Goal: Information Seeking & Learning: Learn about a topic

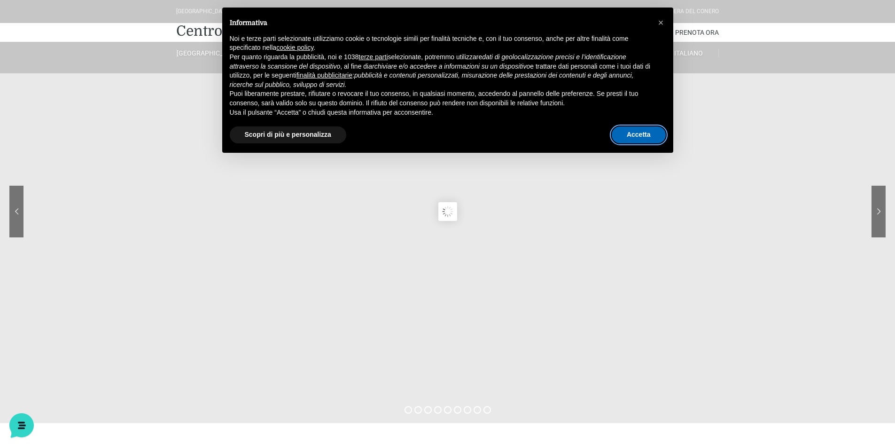
drag, startPoint x: 638, startPoint y: 128, endPoint x: 637, endPoint y: 134, distance: 6.1
click at [638, 132] on button "Accetta" at bounding box center [639, 134] width 54 height 17
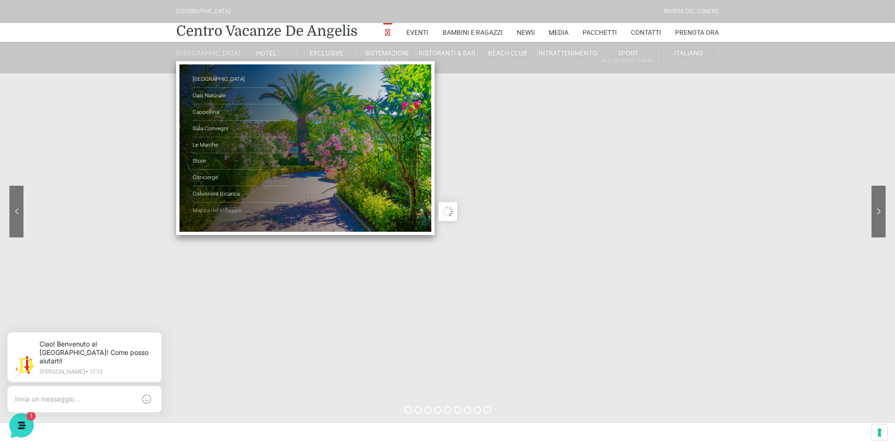
click at [234, 217] on link "Mappa del Villaggio" at bounding box center [240, 210] width 94 height 16
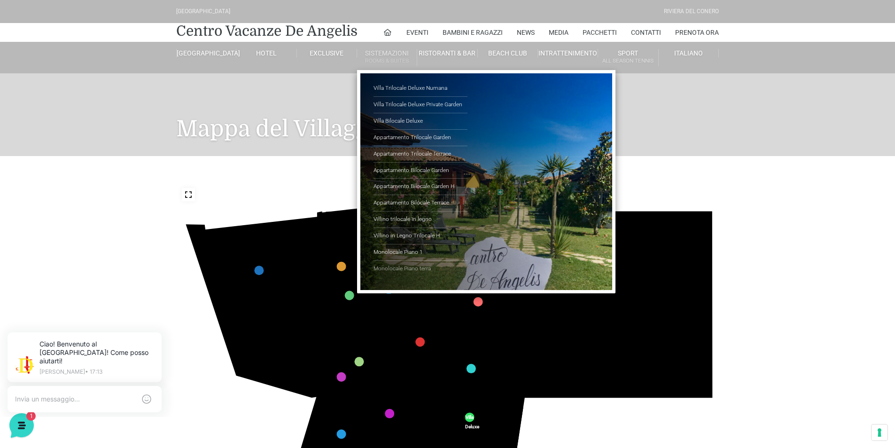
click at [414, 265] on link "Monolocale Piano terra" at bounding box center [420, 269] width 94 height 16
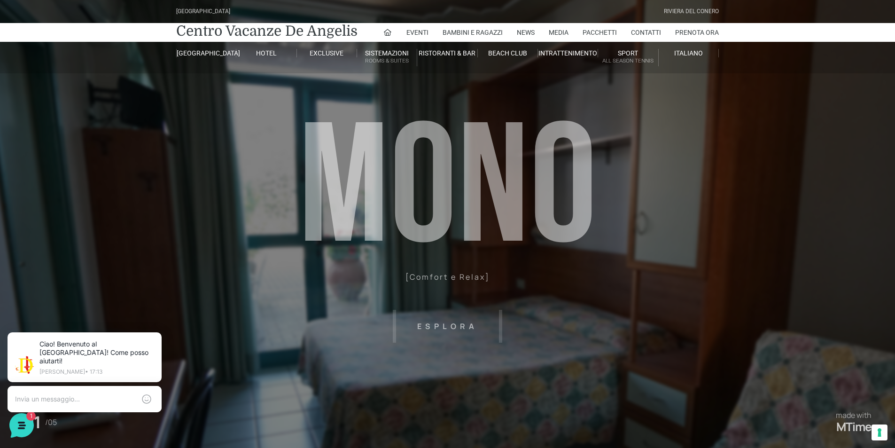
click at [452, 327] on header "Villaggio Hotel Resort Riviera Del Conero Centro Vacanze De Angelis Eventi Miss…" at bounding box center [447, 211] width 895 height 423
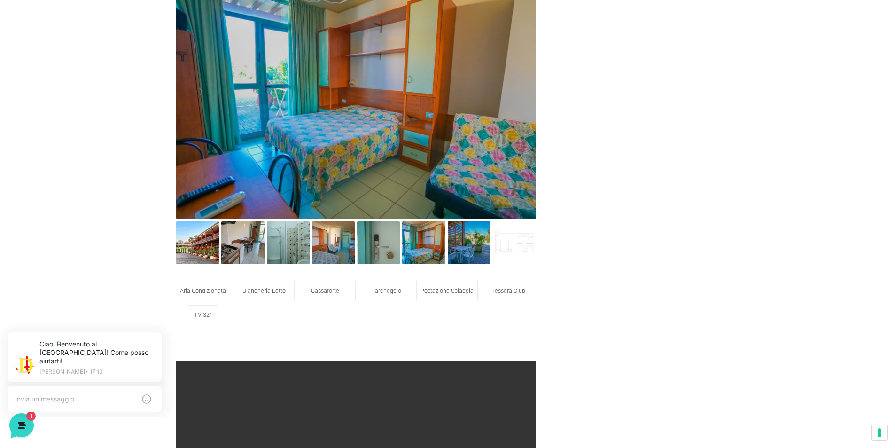
scroll to position [517, 0]
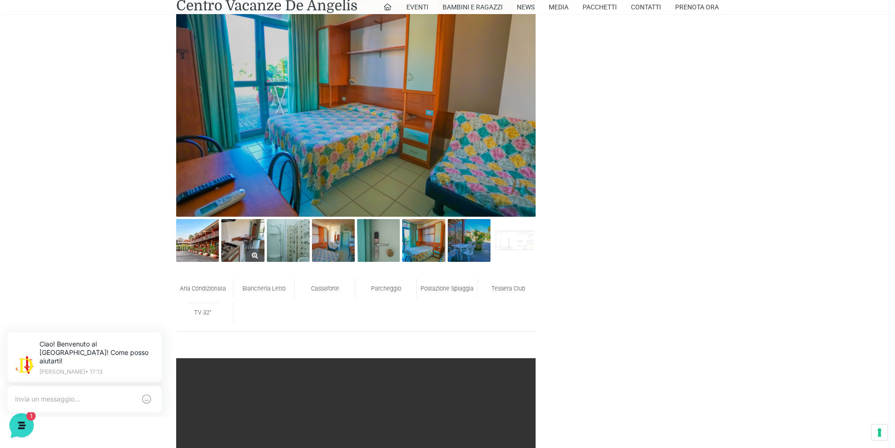
click at [241, 243] on img at bounding box center [242, 240] width 43 height 43
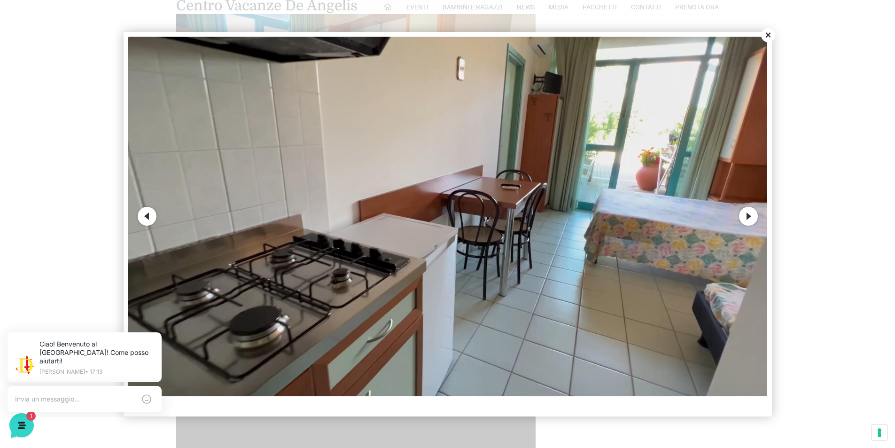
click at [747, 218] on button "Next" at bounding box center [748, 216] width 19 height 19
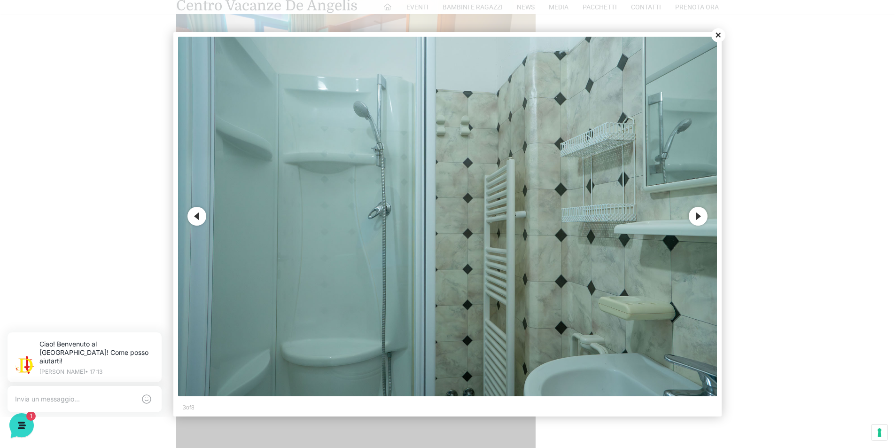
click at [694, 219] on button "Next" at bounding box center [698, 216] width 19 height 19
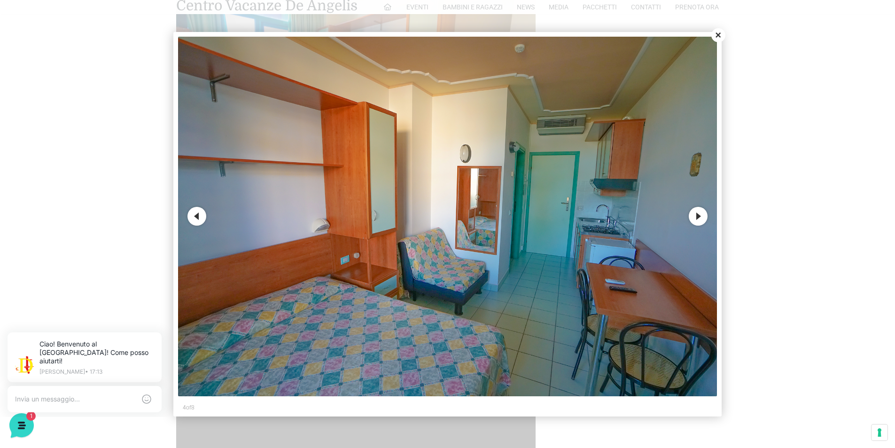
click at [702, 219] on button "Next" at bounding box center [698, 216] width 19 height 19
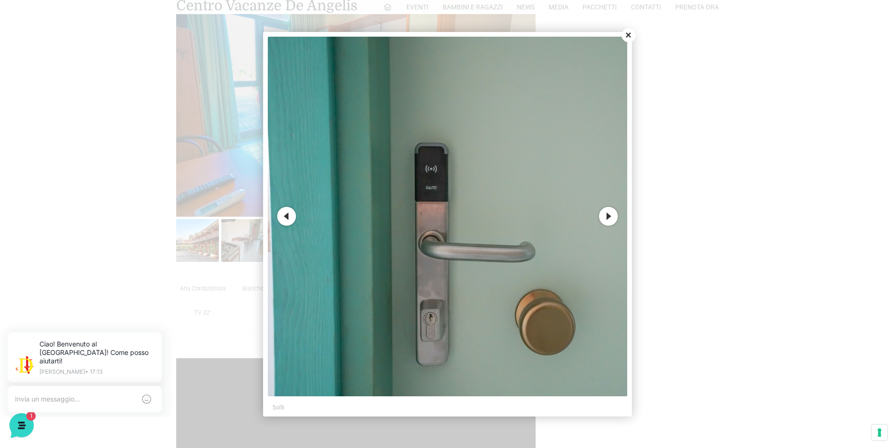
click at [606, 215] on button "Next" at bounding box center [608, 216] width 19 height 19
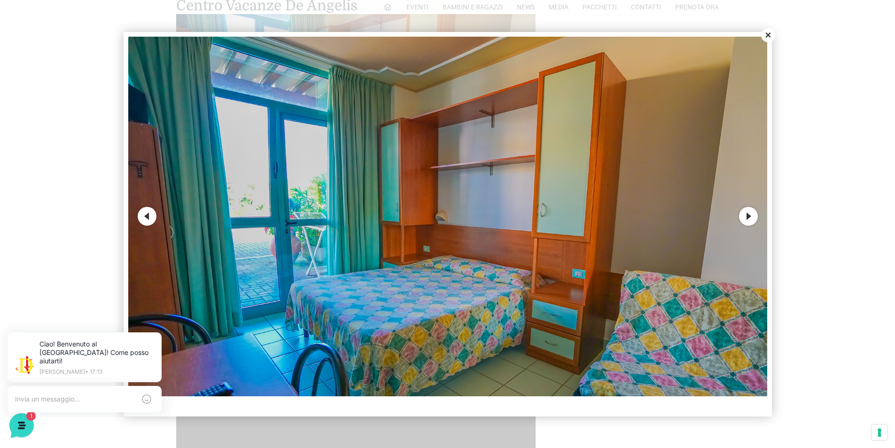
click at [765, 35] on button "Close" at bounding box center [768, 35] width 14 height 14
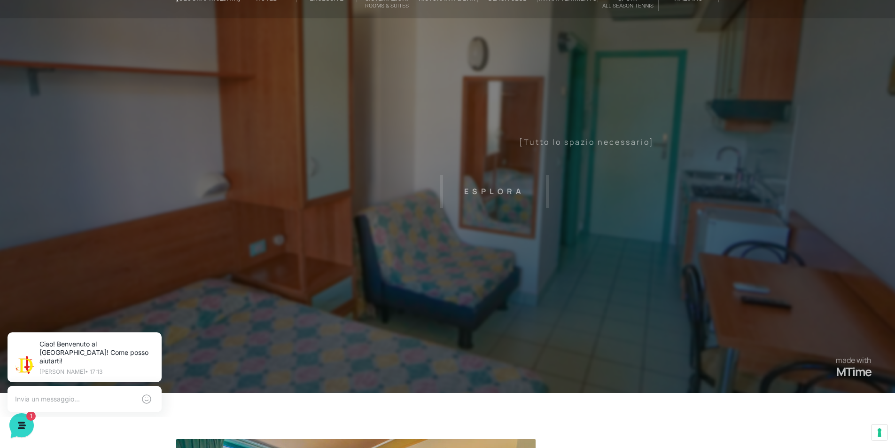
scroll to position [0, 0]
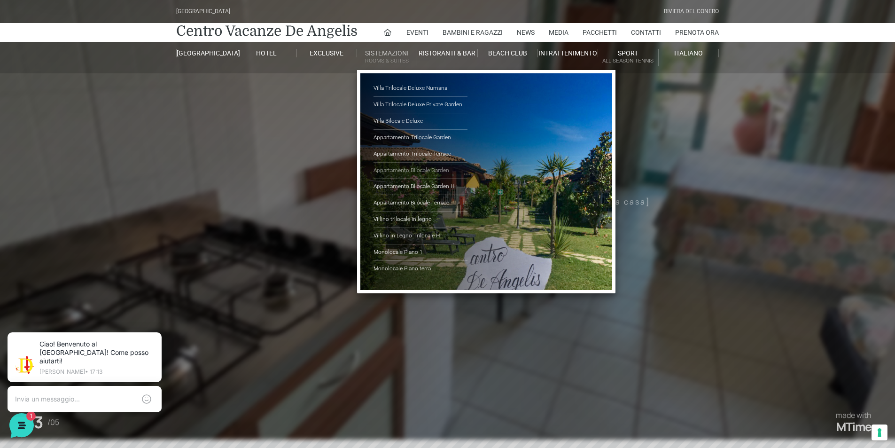
click at [400, 167] on link "Appartamento Bilocale Garden" at bounding box center [420, 171] width 94 height 16
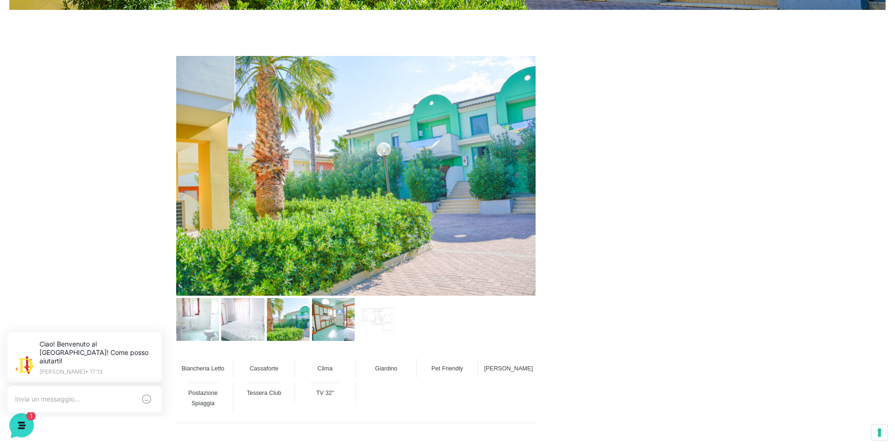
scroll to position [423, 0]
click at [242, 320] on img at bounding box center [242, 318] width 43 height 43
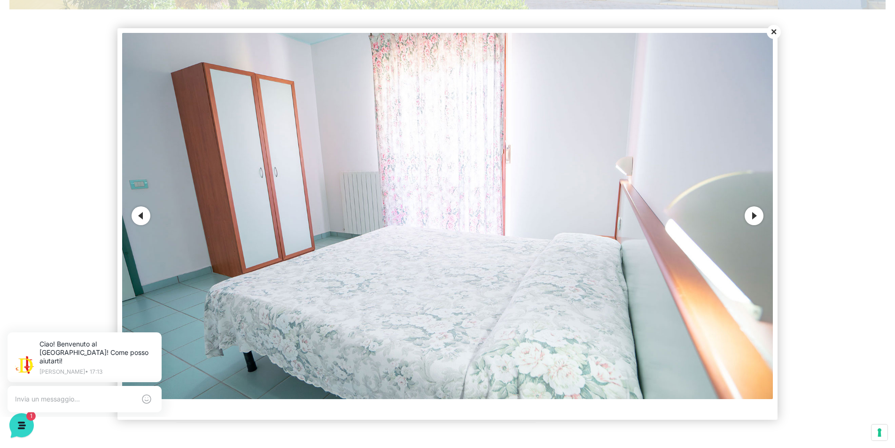
click at [753, 219] on button "Next" at bounding box center [754, 215] width 19 height 19
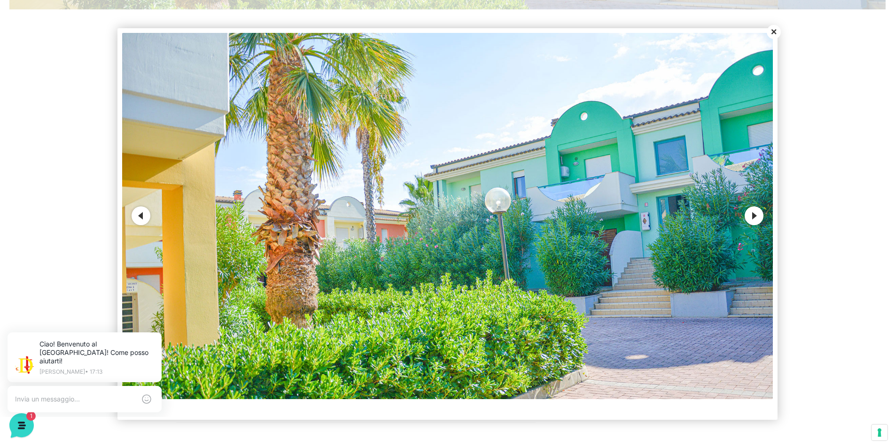
click at [753, 219] on button "Next" at bounding box center [754, 215] width 19 height 19
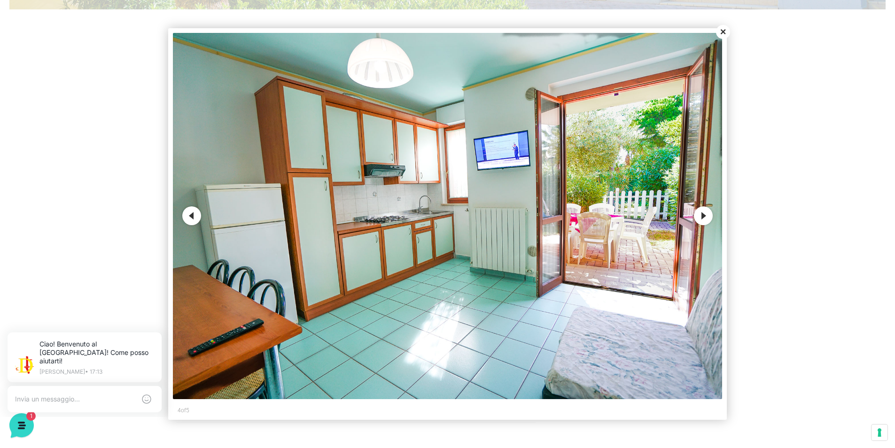
click at [724, 30] on button "Close" at bounding box center [723, 32] width 14 height 14
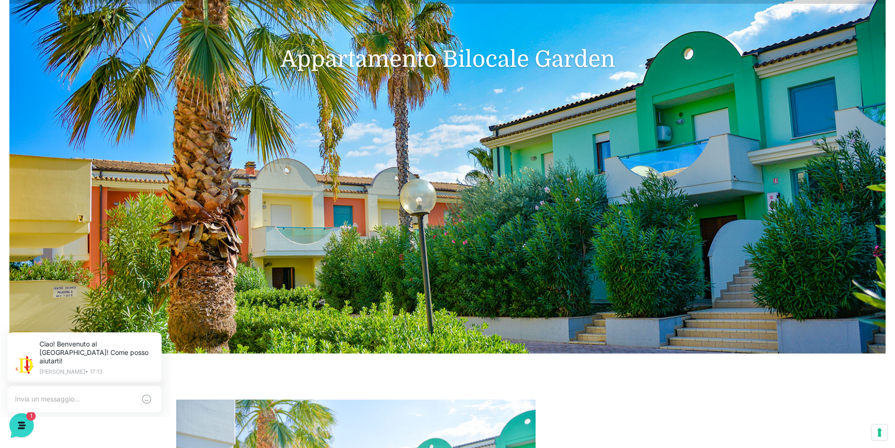
scroll to position [0, 0]
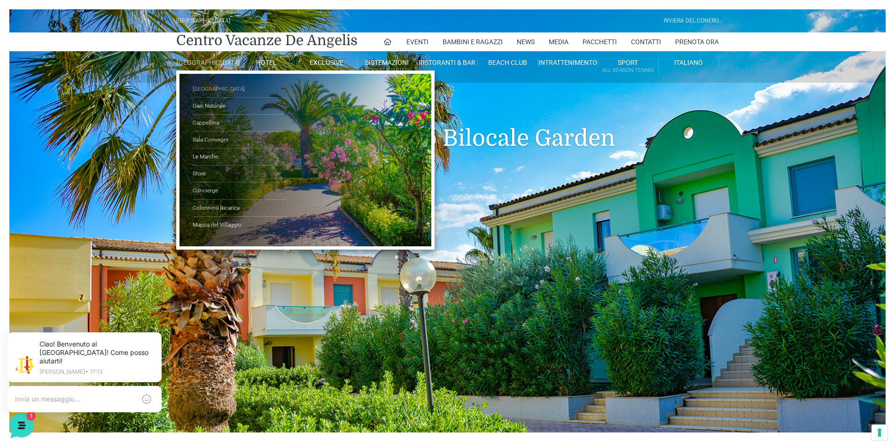
click at [214, 90] on link "[GEOGRAPHIC_DATA]" at bounding box center [240, 89] width 94 height 17
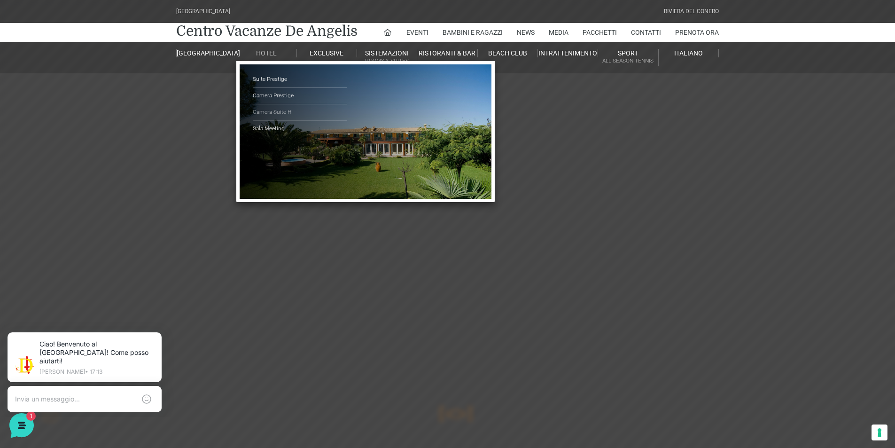
click at [273, 110] on link "Camera Suite H" at bounding box center [300, 112] width 94 height 16
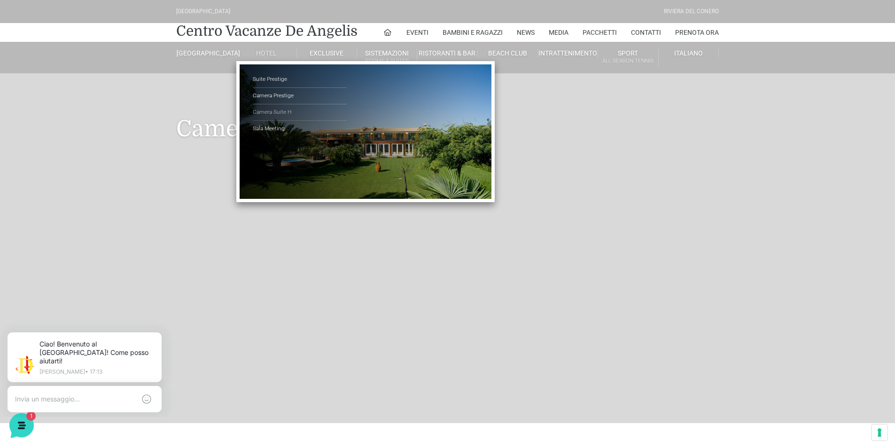
click at [281, 113] on link "Camera Suite H" at bounding box center [300, 112] width 94 height 16
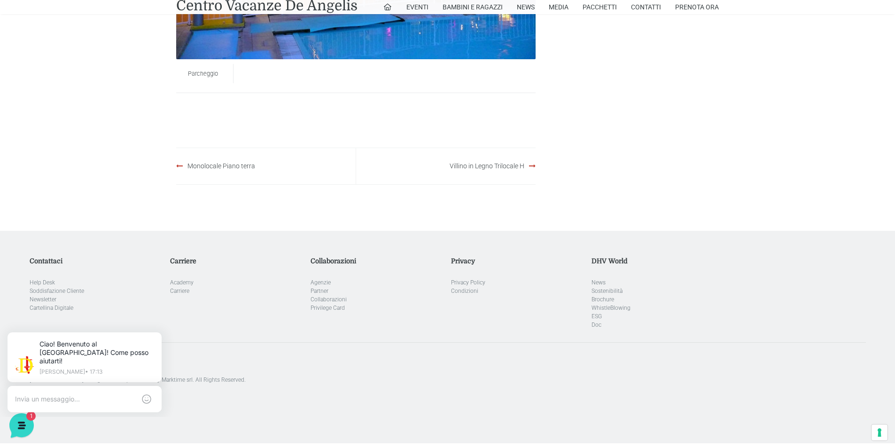
scroll to position [708, 0]
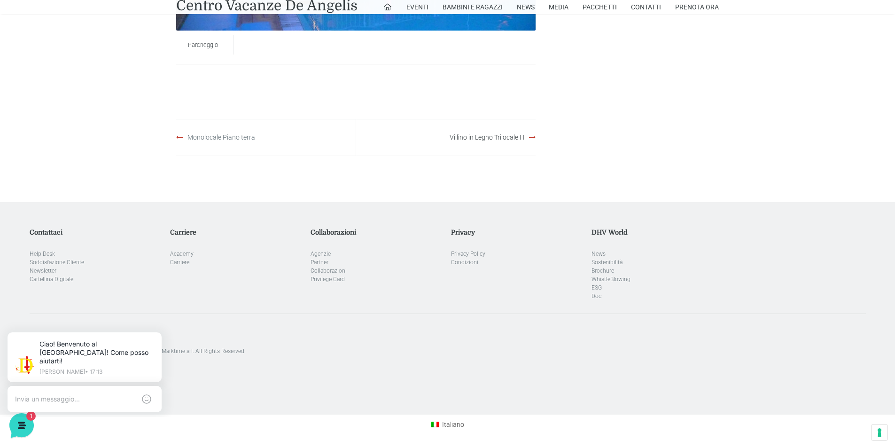
click at [235, 138] on link "Monolocale Piano terra" at bounding box center [221, 137] width 68 height 8
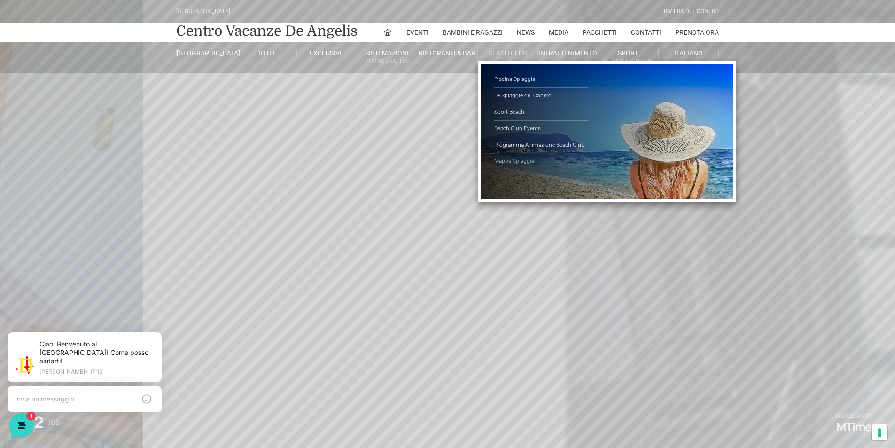
click at [525, 159] on link "Mappa Spiaggia" at bounding box center [541, 161] width 94 height 16
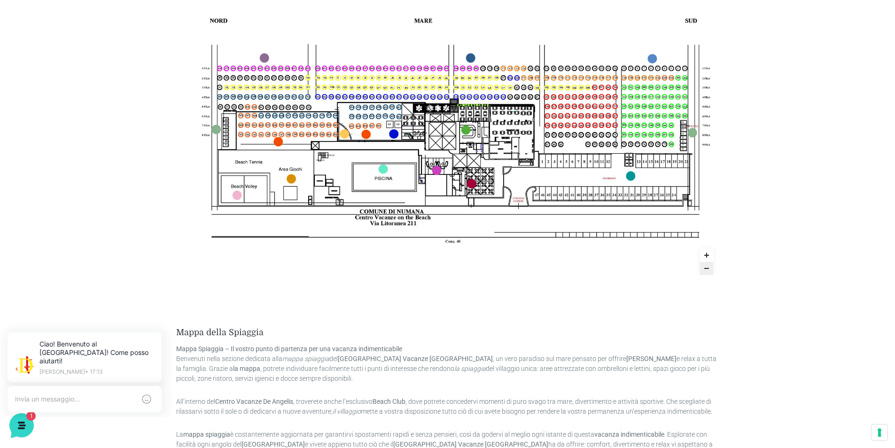
scroll to position [340, 0]
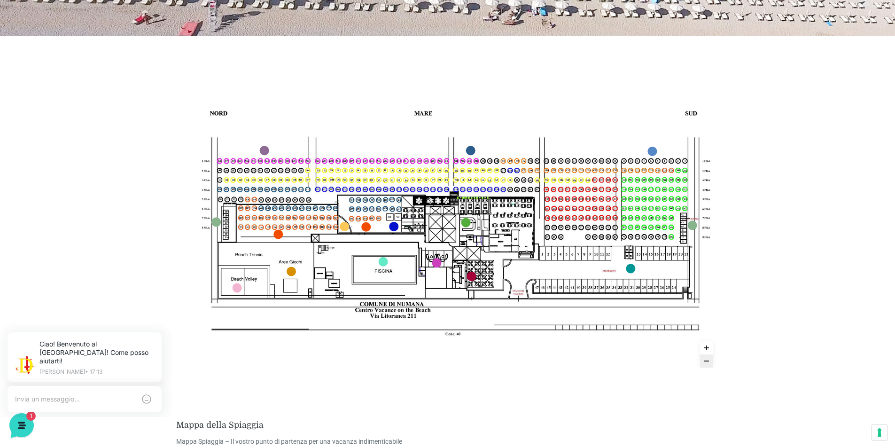
click at [530, 191] on img at bounding box center [448, 215] width 544 height 306
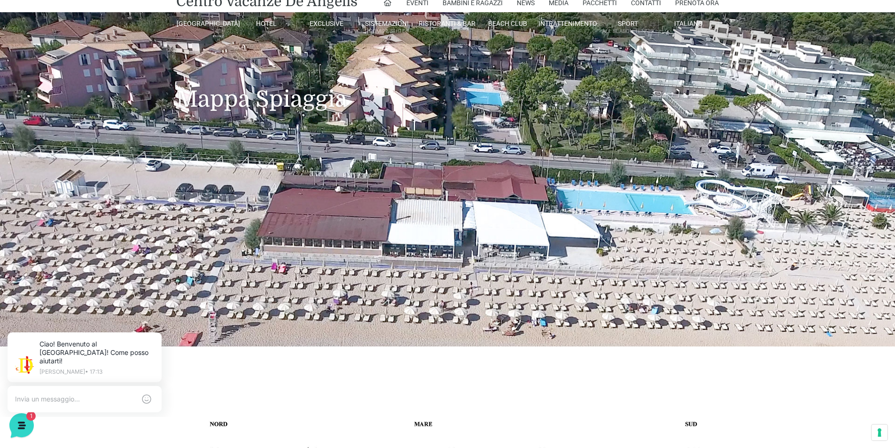
scroll to position [0, 0]
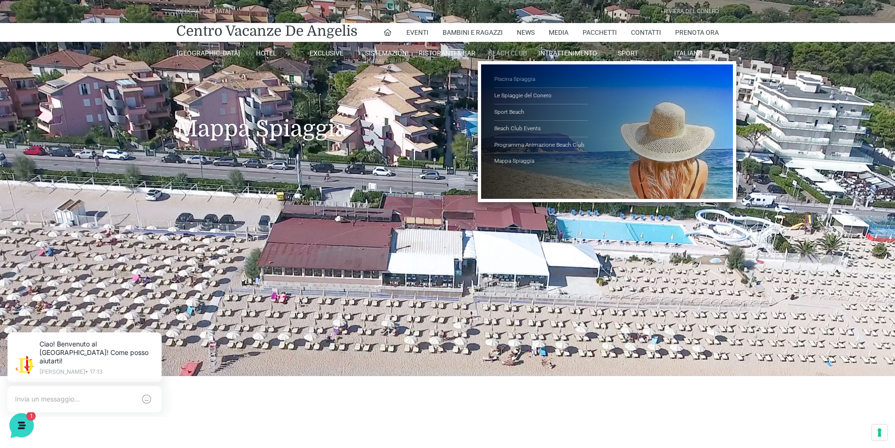
click at [506, 78] on link "Piscina Spiaggia" at bounding box center [541, 79] width 94 height 16
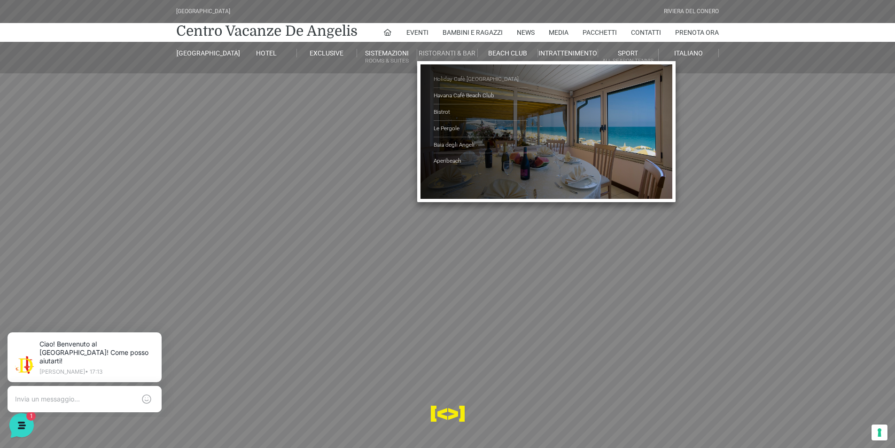
click at [443, 78] on link "Holiday Cafè [GEOGRAPHIC_DATA]" at bounding box center [481, 79] width 94 height 16
